Goal: Task Accomplishment & Management: Manage account settings

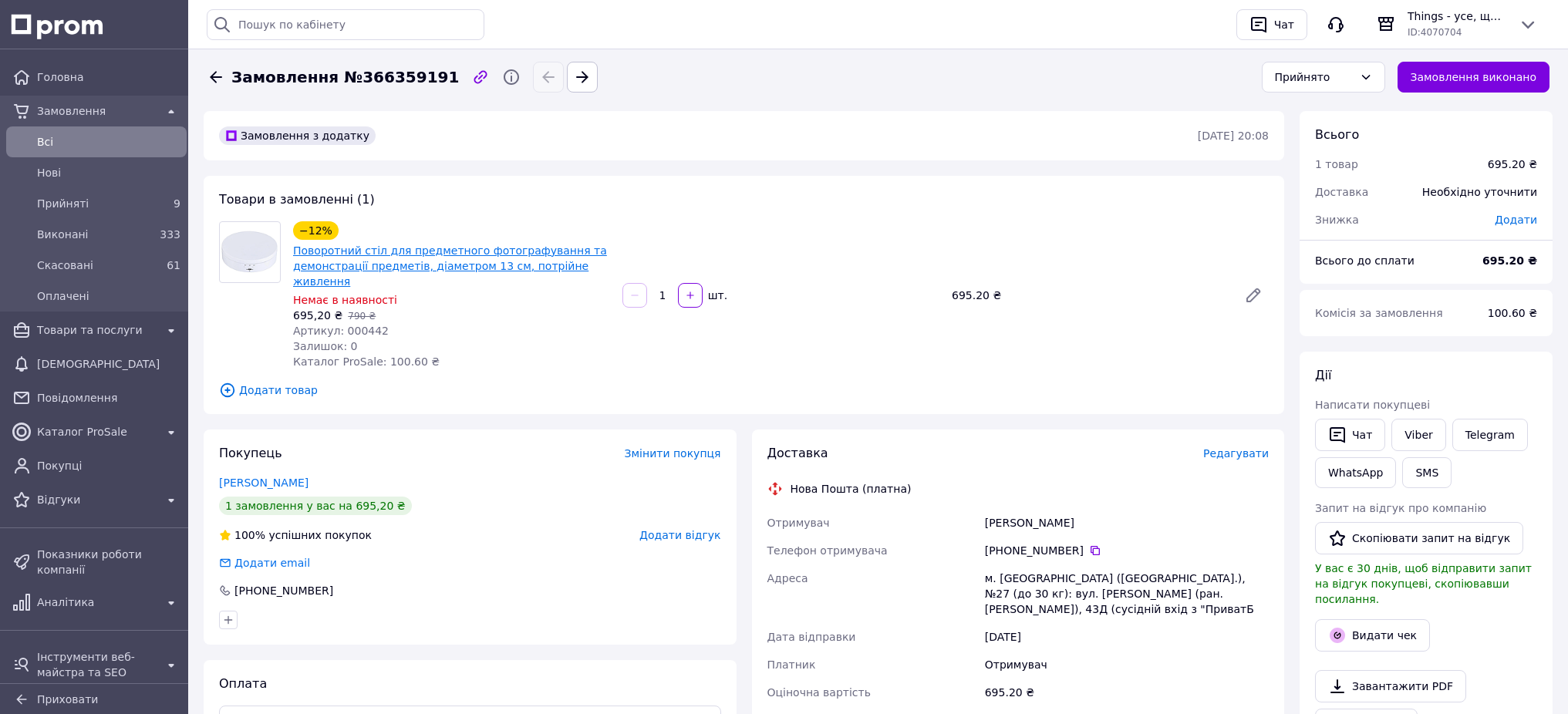
click at [420, 265] on link "Поворотний стіл для предметного фотографування та демонстрації предметів, діаме…" at bounding box center [450, 266] width 314 height 43
click at [1419, 435] on link "Viber" at bounding box center [1418, 435] width 54 height 33
click at [1411, 439] on link "Viber" at bounding box center [1418, 435] width 54 height 33
drag, startPoint x: 289, startPoint y: 249, endPoint x: 344, endPoint y: 276, distance: 61.3
click at [344, 276] on div "−12% Поворотний стіл для предметного фотографування та демонстрації предметів, …" at bounding box center [451, 295] width 329 height 154
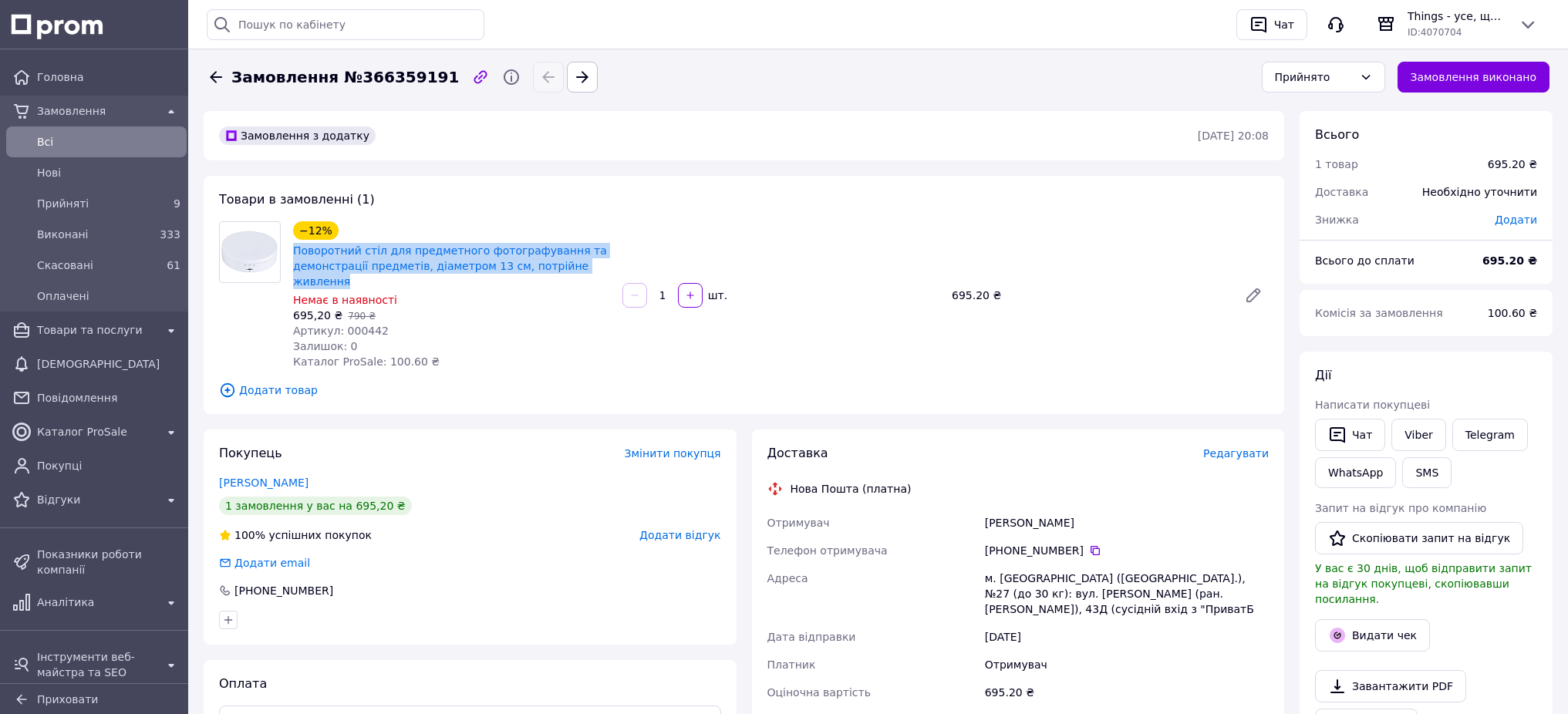
copy link "Поворотний стіл для предметного фотографування та демонстрації предметів, діаме…"
click at [1223, 452] on span "Редагувати" at bounding box center [1236, 453] width 65 height 12
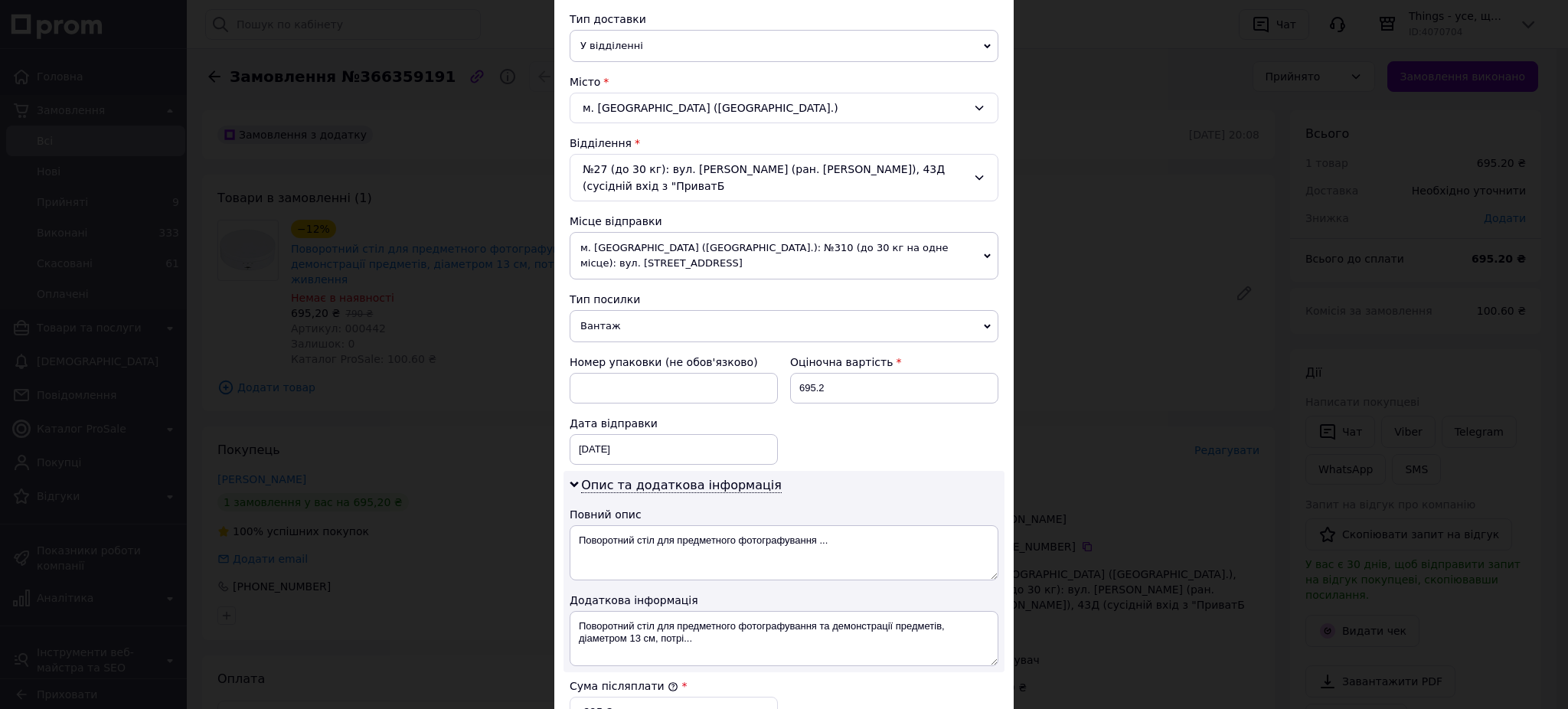
scroll to position [400, 0]
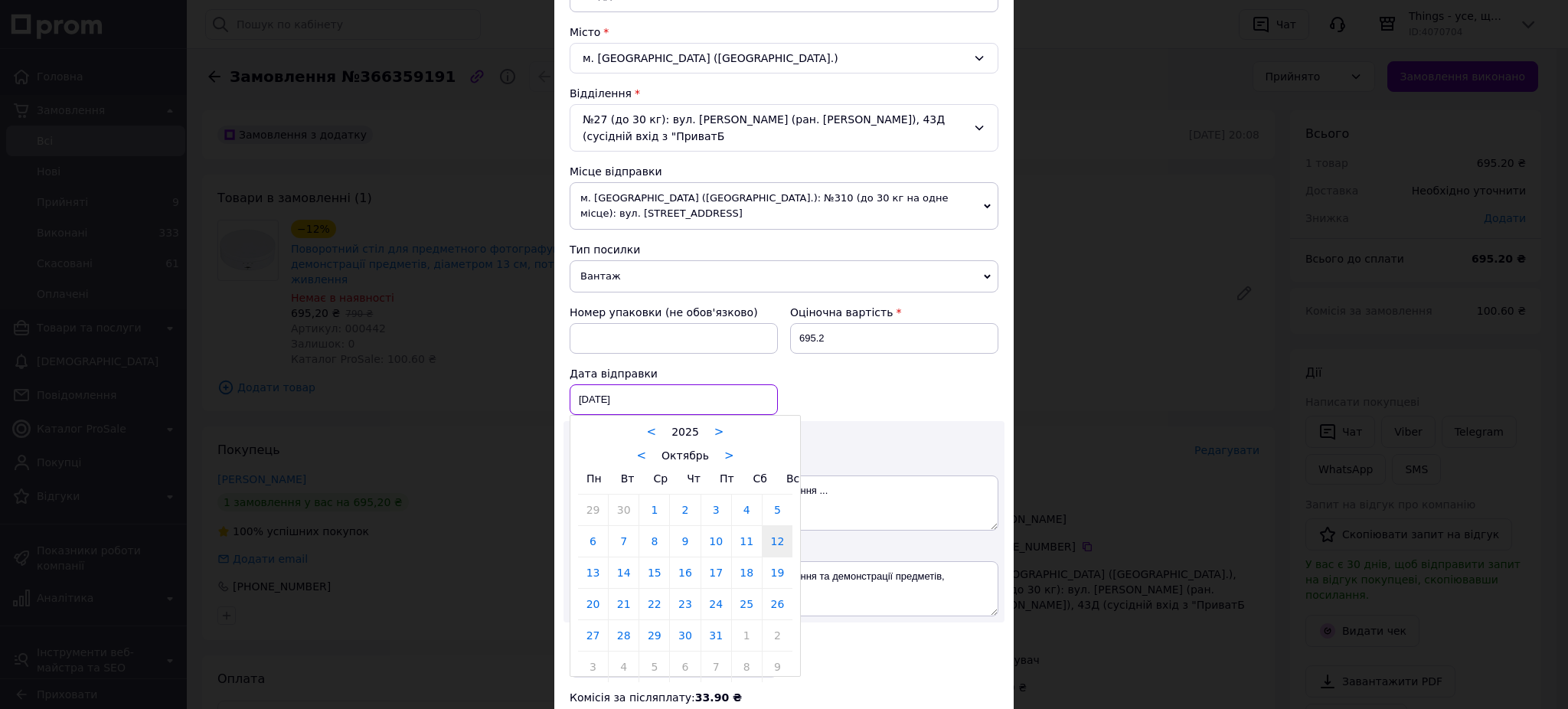
click at [592, 384] on div "[DATE] < 2025 > < Октябрь > Пн Вт Ср Чт Пт Сб Вс 29 30 1 2 3 4 5 6 7 8 9 10 11 …" at bounding box center [673, 399] width 208 height 31
click at [594, 558] on link "13" at bounding box center [593, 573] width 30 height 31
type input "[DATE]"
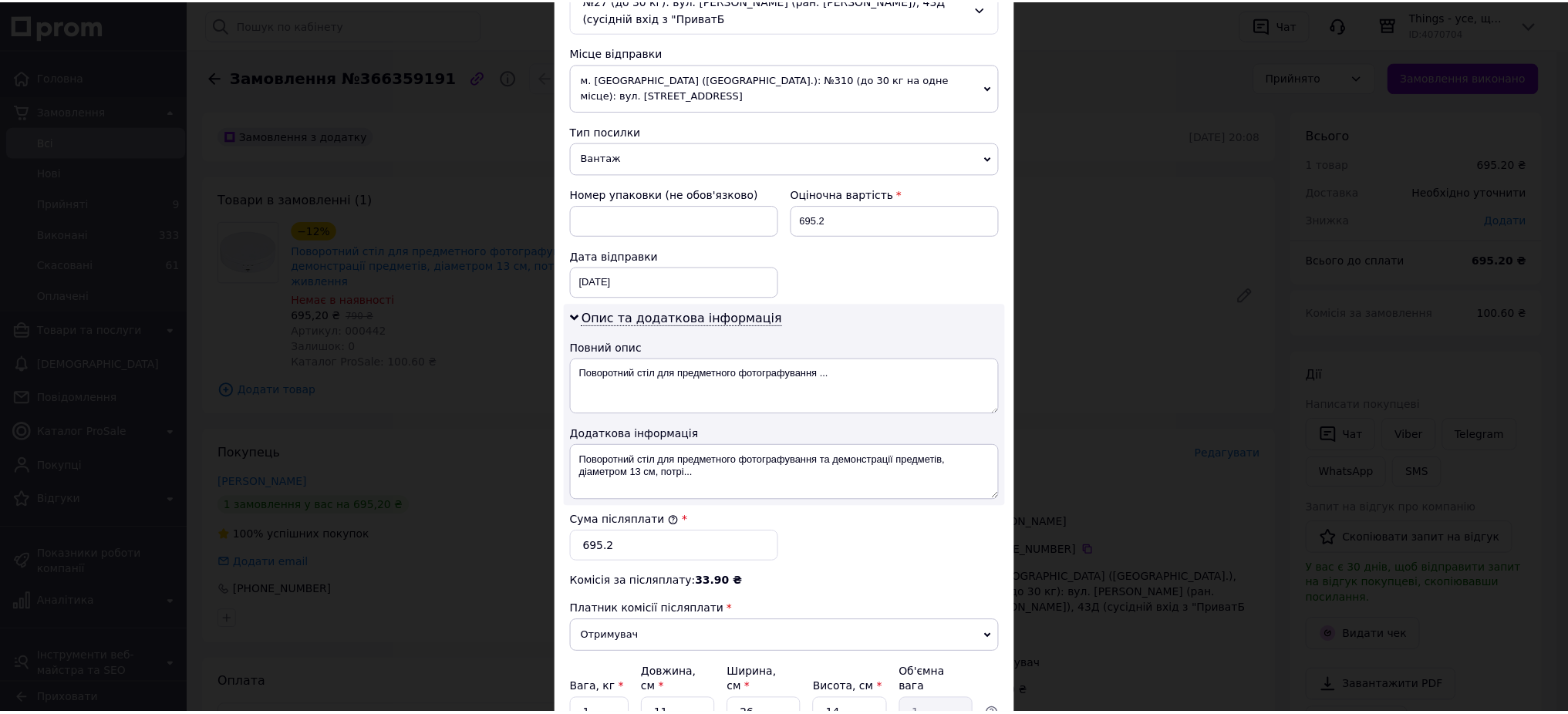
scroll to position [612, 0]
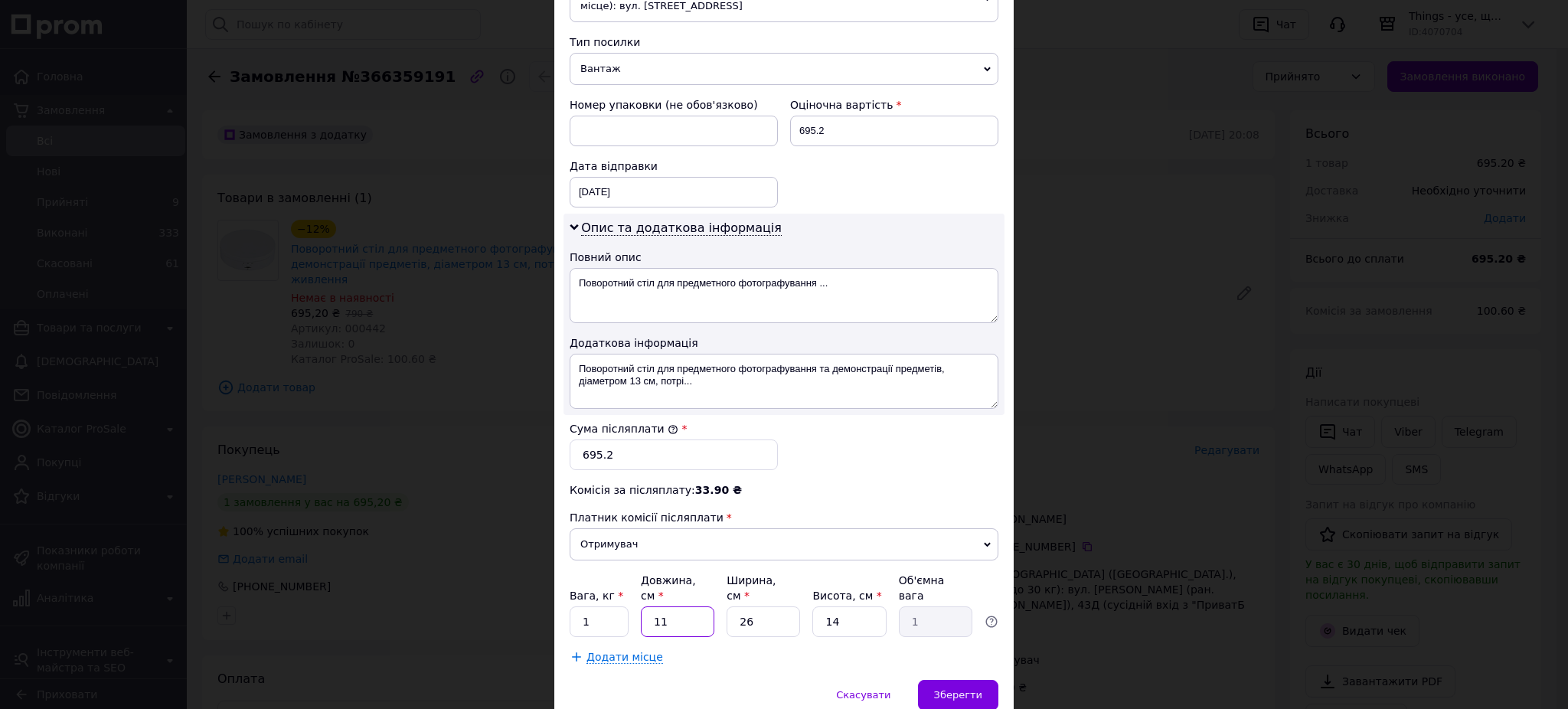
click at [667, 606] on input "11" at bounding box center [677, 622] width 74 height 31
type input "1"
type input "0.1"
type input "15"
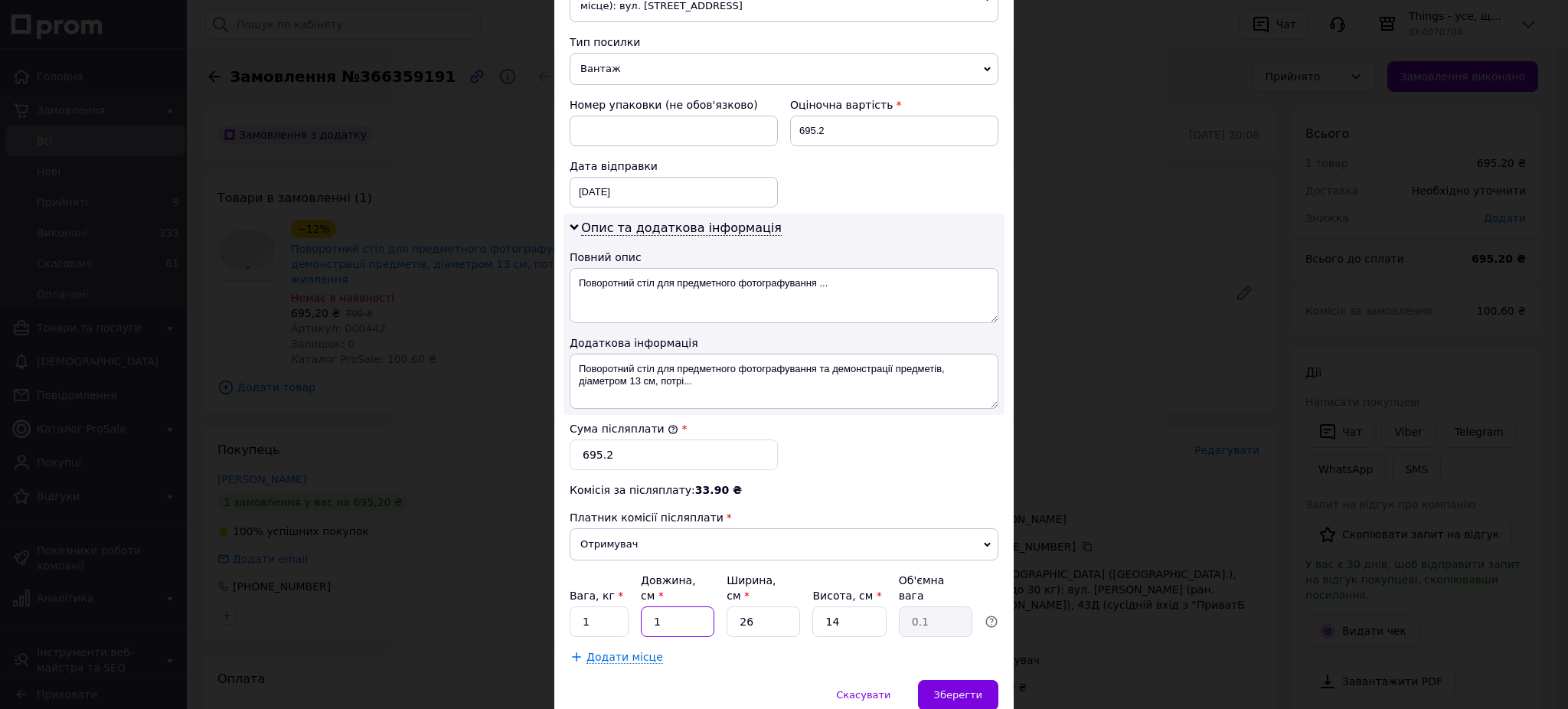
type input "1.37"
type input "15"
type input "1"
type input "0.1"
type input "15"
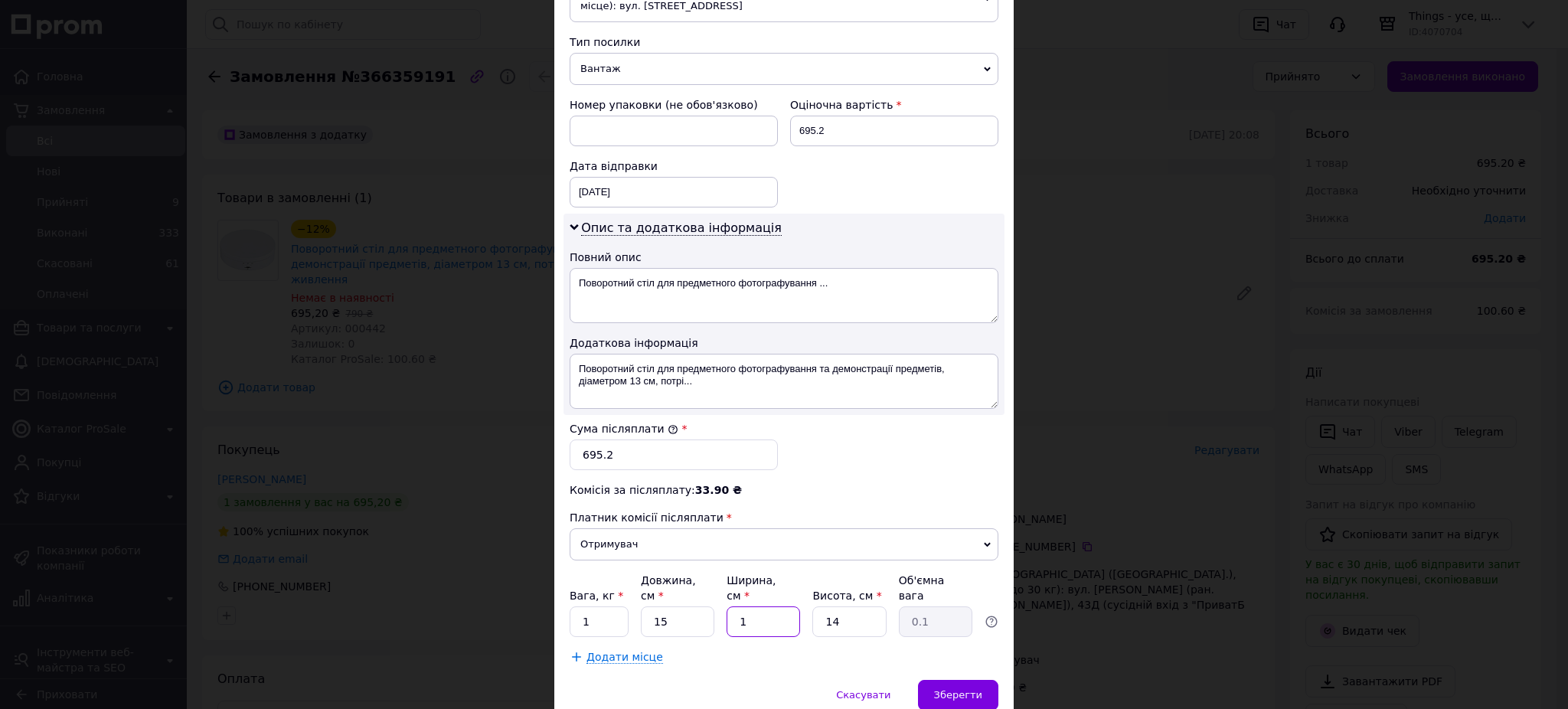
type input "0.79"
type input "15"
type input "5"
type input "0.28"
type input "5"
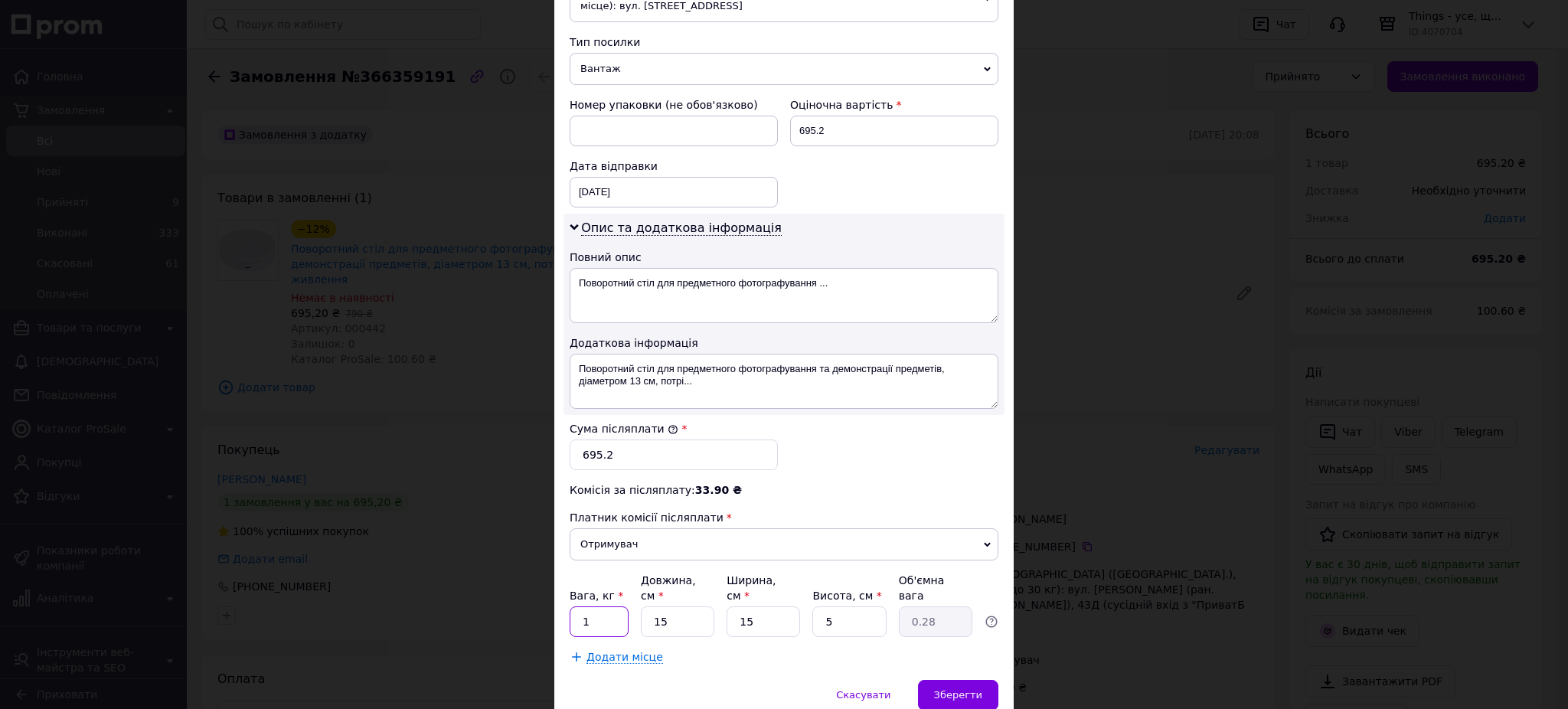
click at [586, 606] on input "1" at bounding box center [599, 622] width 59 height 31
type input "0.5"
click at [954, 689] on span "Зберегти" at bounding box center [958, 694] width 48 height 11
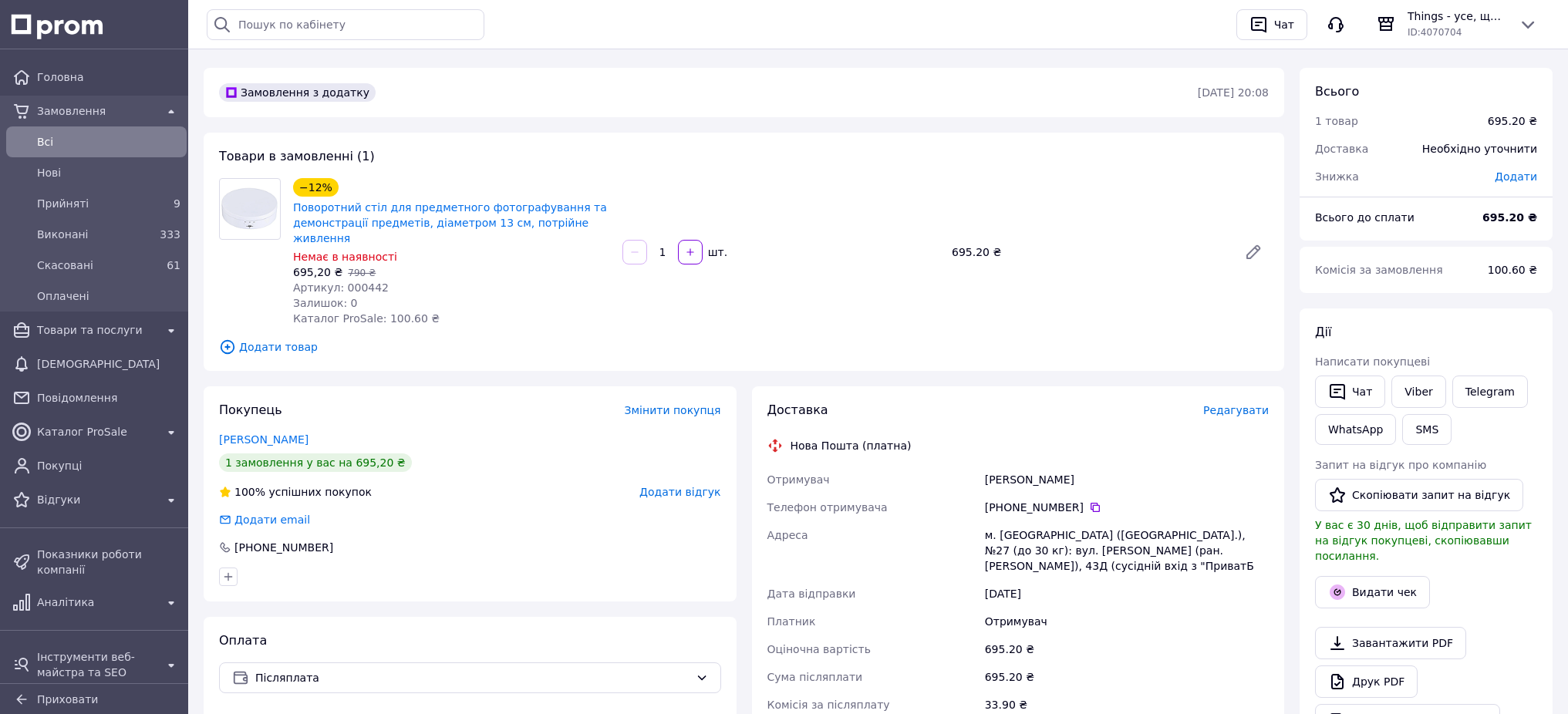
scroll to position [0, 0]
